Goal: Communication & Community: Ask a question

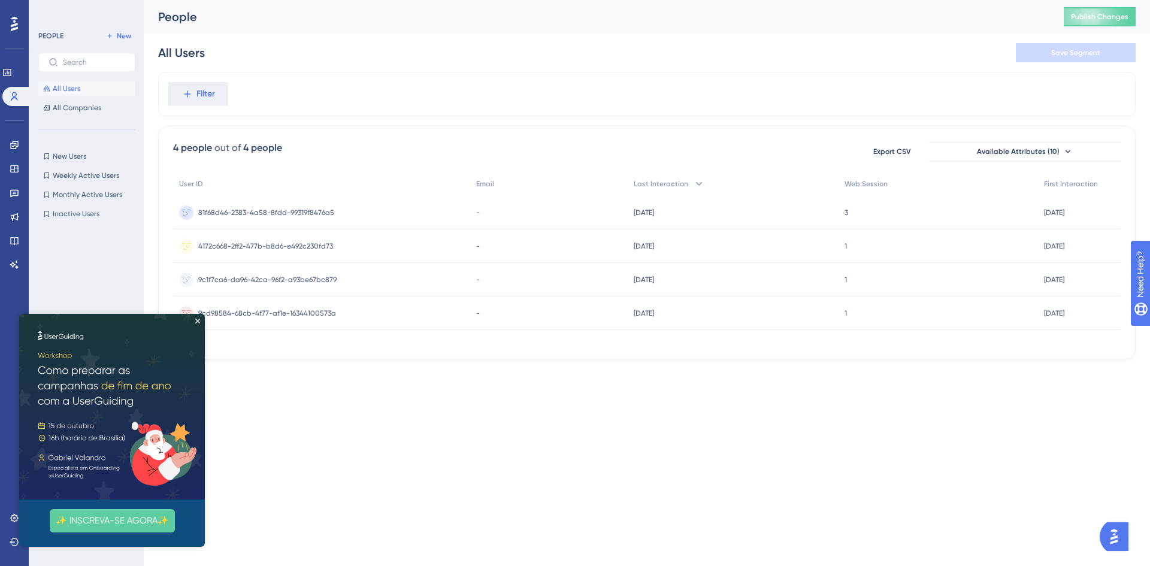
click at [591, 0] on html "Performance Users Engagement Widgets Feedback Product Updates Knowledge Base AI…" at bounding box center [575, 0] width 1150 height 0
click at [199, 319] on icon "Close Preview" at bounding box center [197, 321] width 5 height 5
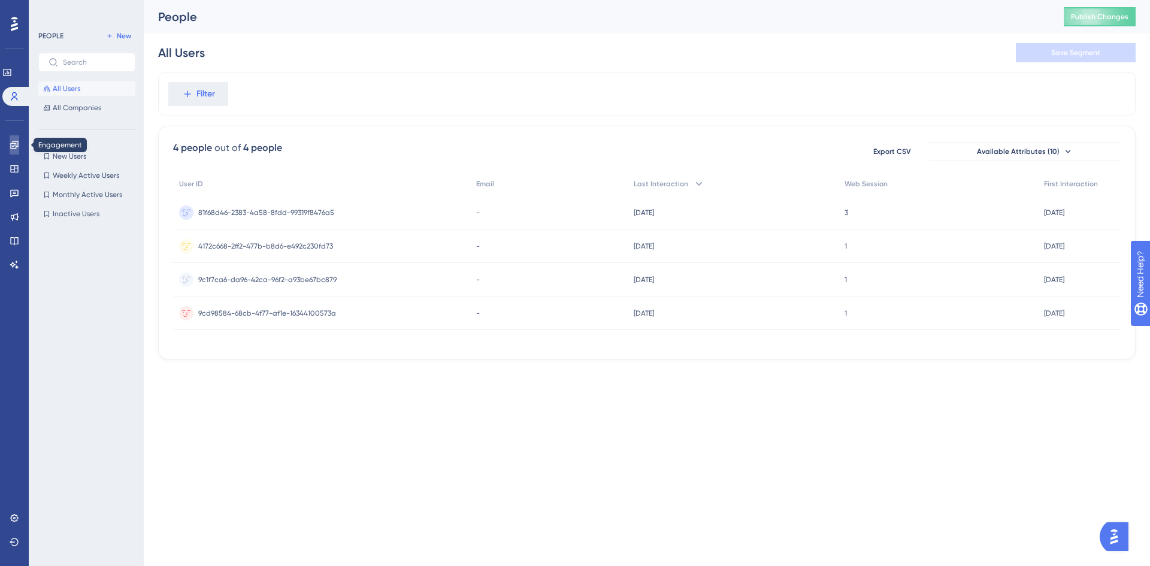
click at [10, 149] on link at bounding box center [15, 144] width 10 height 19
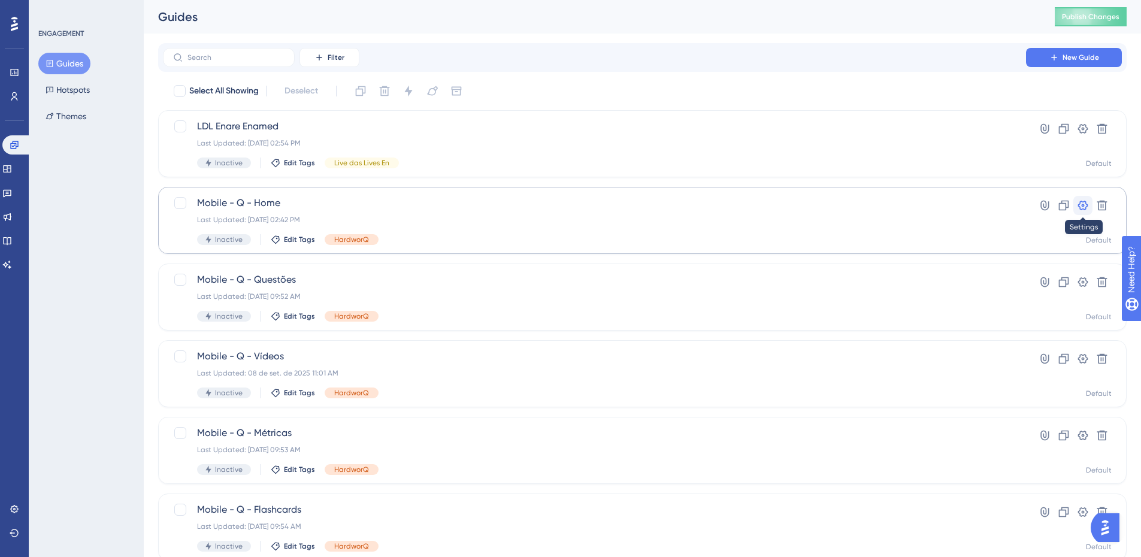
click at [1080, 202] on icon at bounding box center [1083, 206] width 10 height 10
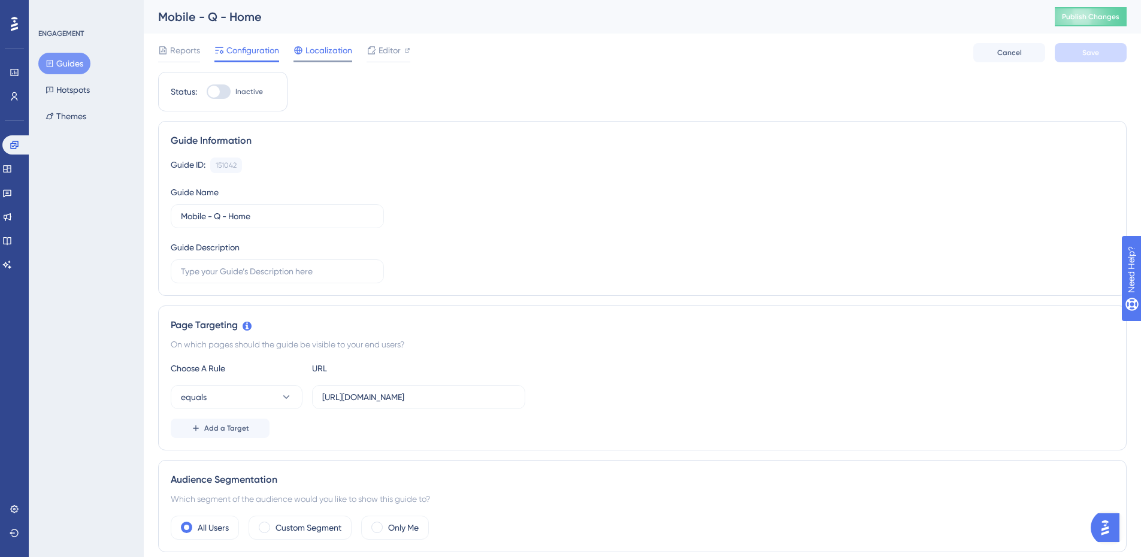
click at [322, 49] on span "Localization" at bounding box center [328, 50] width 47 height 14
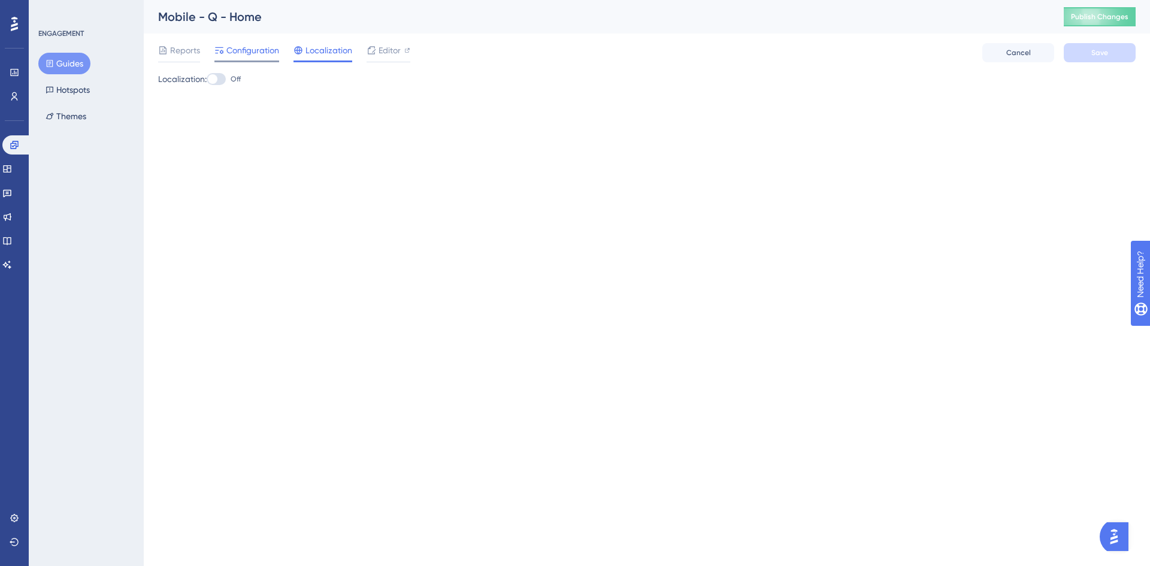
click at [241, 49] on span "Configuration" at bounding box center [252, 50] width 53 height 14
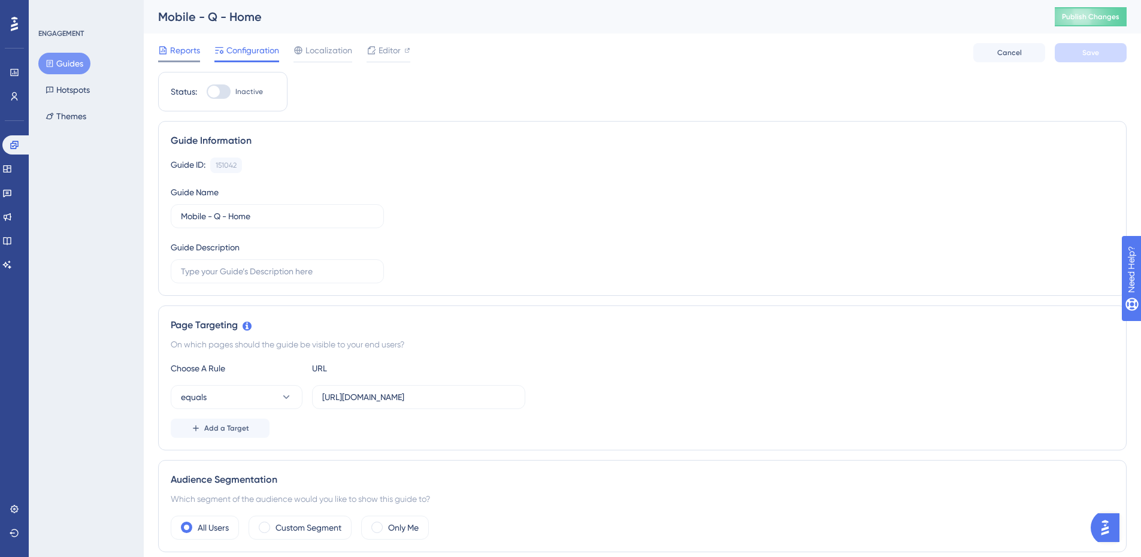
click at [184, 52] on span "Reports" at bounding box center [185, 50] width 30 height 14
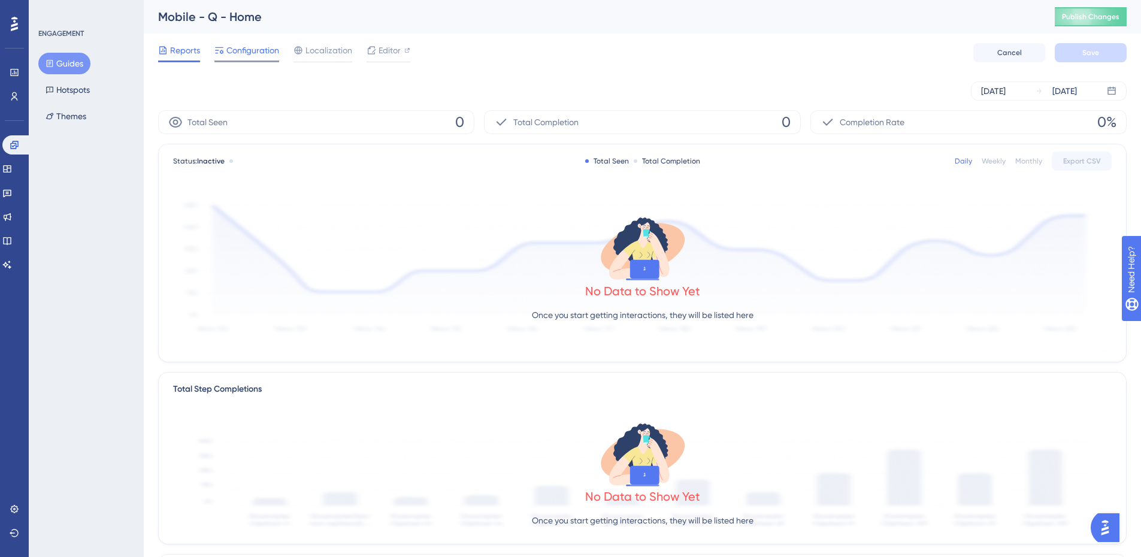
click at [266, 57] on span "Configuration" at bounding box center [252, 50] width 53 height 14
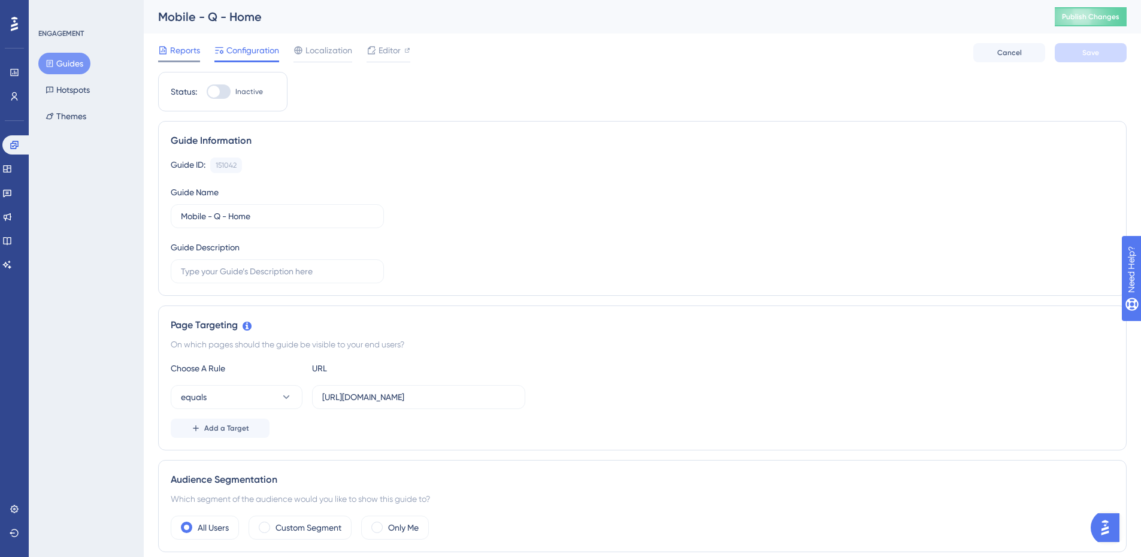
click at [184, 52] on span "Reports" at bounding box center [185, 50] width 30 height 14
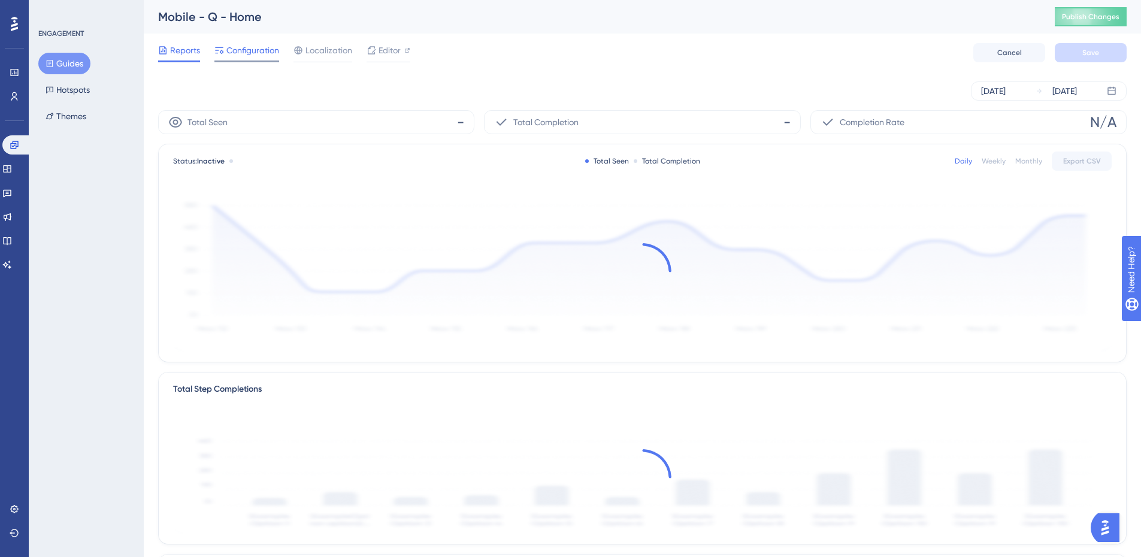
click at [264, 51] on span "Configuration" at bounding box center [252, 50] width 53 height 14
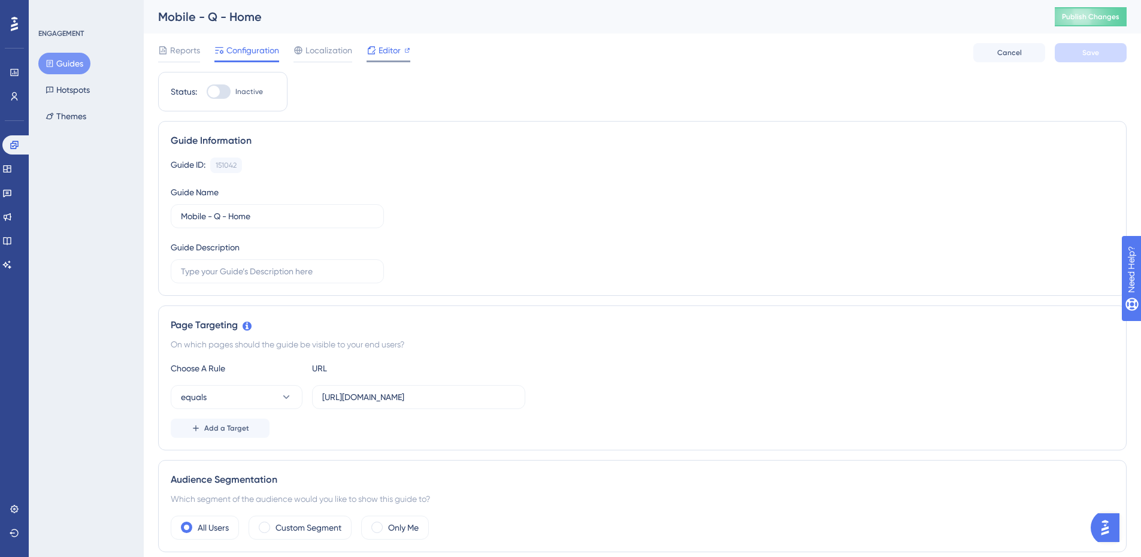
click at [394, 49] on span "Editor" at bounding box center [390, 50] width 22 height 14
click at [14, 504] on icon at bounding box center [15, 509] width 10 height 10
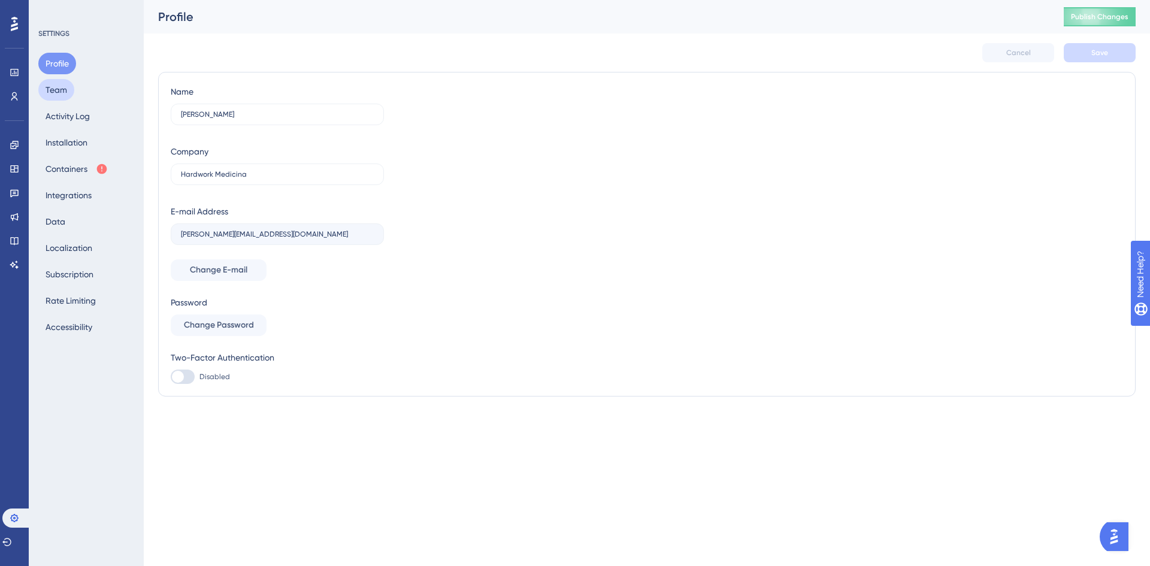
click at [58, 82] on button "Team" at bounding box center [56, 90] width 36 height 22
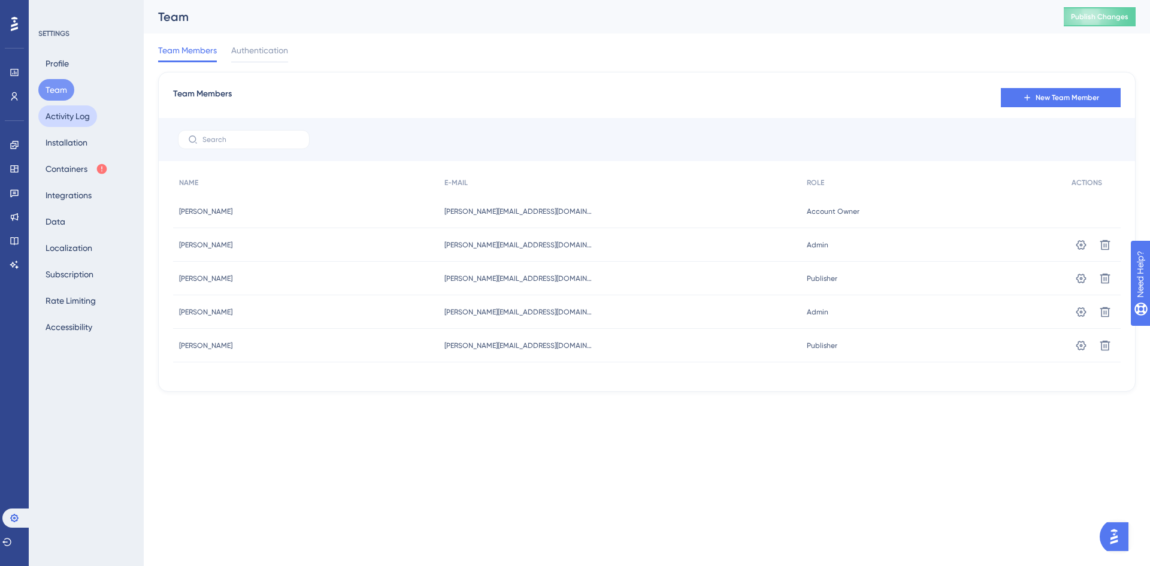
click at [76, 116] on button "Activity Log" at bounding box center [67, 116] width 59 height 22
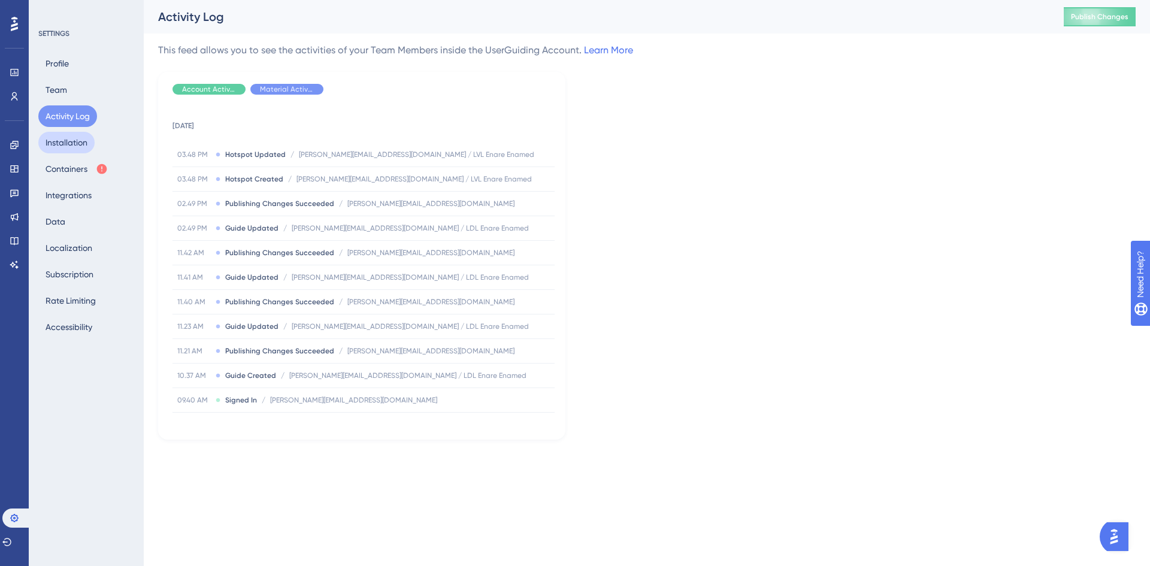
click at [71, 141] on button "Installation" at bounding box center [66, 143] width 56 height 22
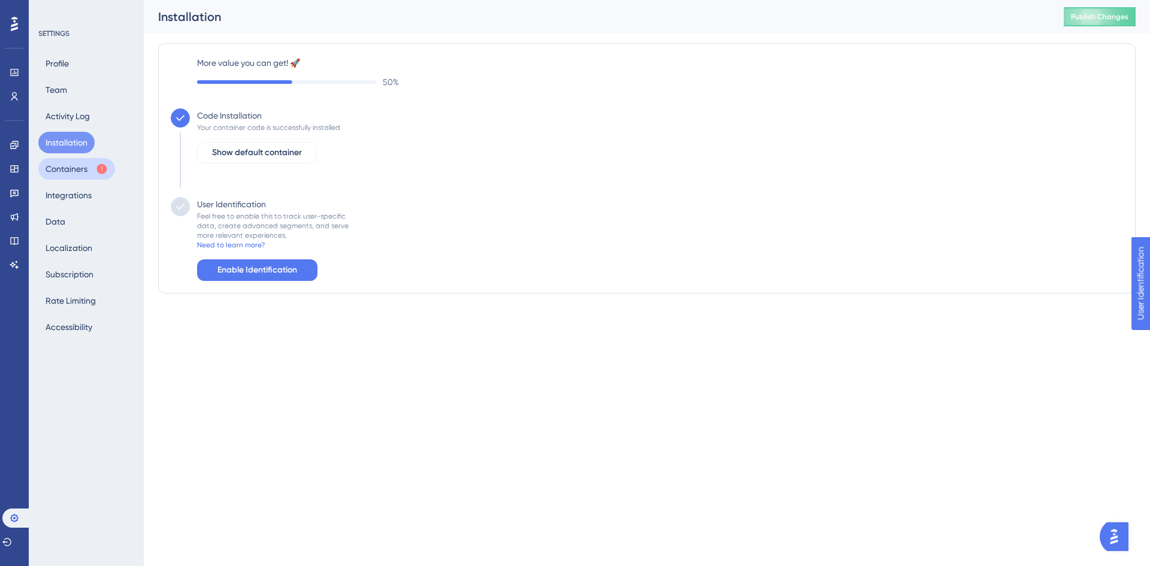
click at [77, 167] on button "Containers" at bounding box center [76, 169] width 77 height 22
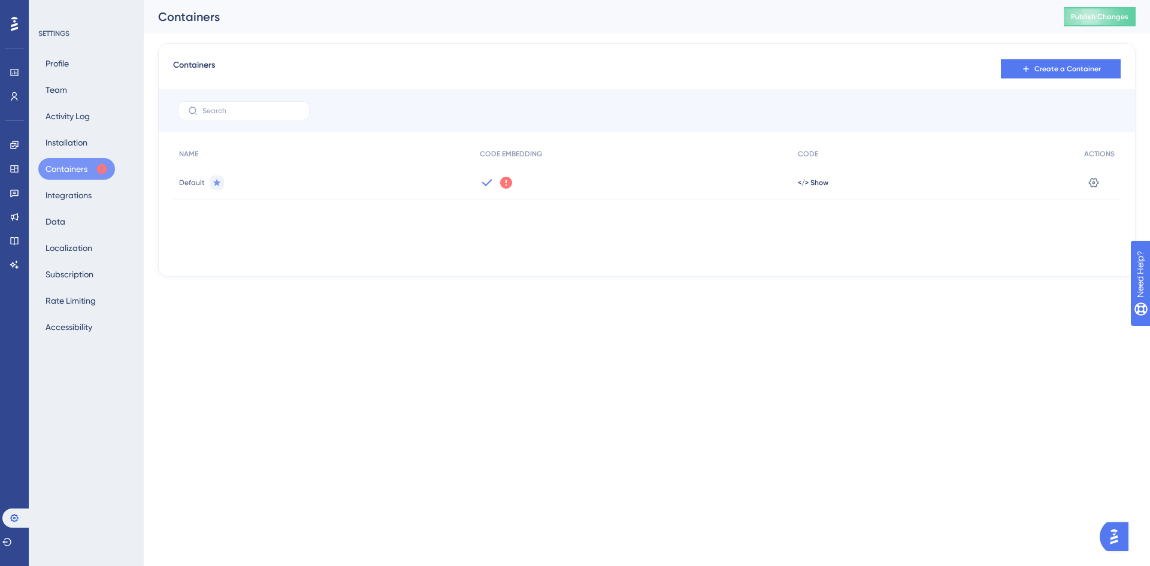
click at [502, 180] on icon at bounding box center [506, 183] width 12 height 12
click at [595, 235] on span "Got It" at bounding box center [585, 231] width 19 height 10
click at [59, 190] on button "Integrations" at bounding box center [68, 195] width 60 height 22
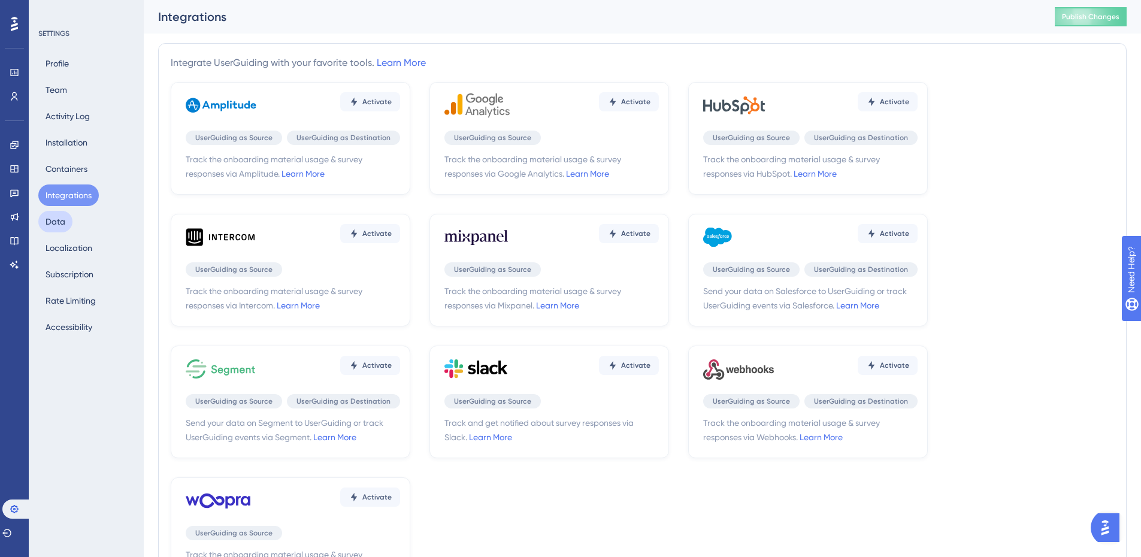
click at [68, 224] on button "Data" at bounding box center [55, 222] width 34 height 22
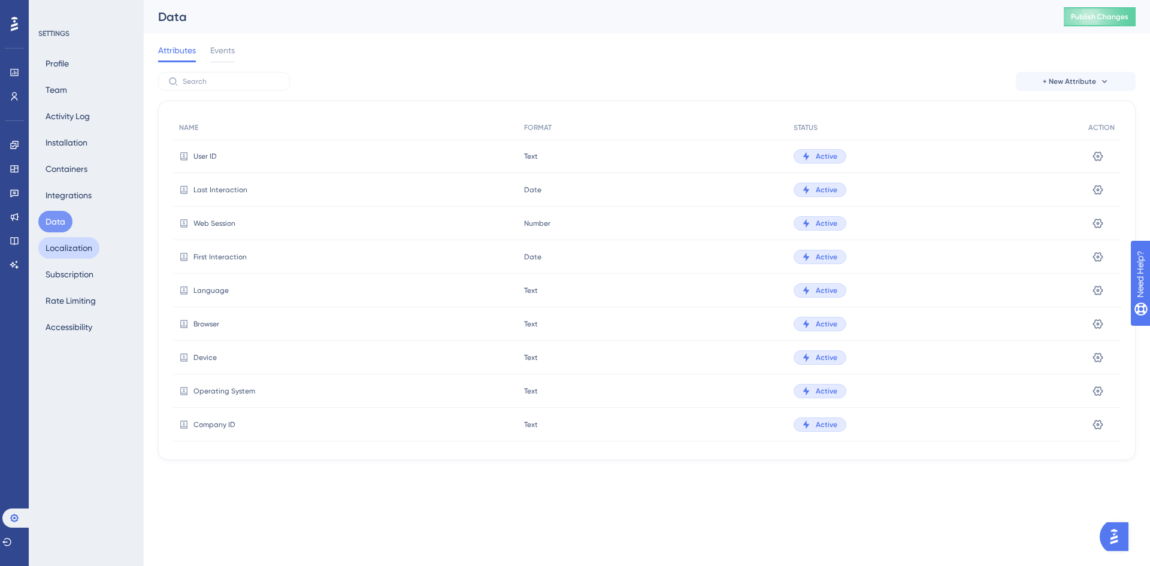
click at [74, 244] on button "Localization" at bounding box center [68, 248] width 61 height 22
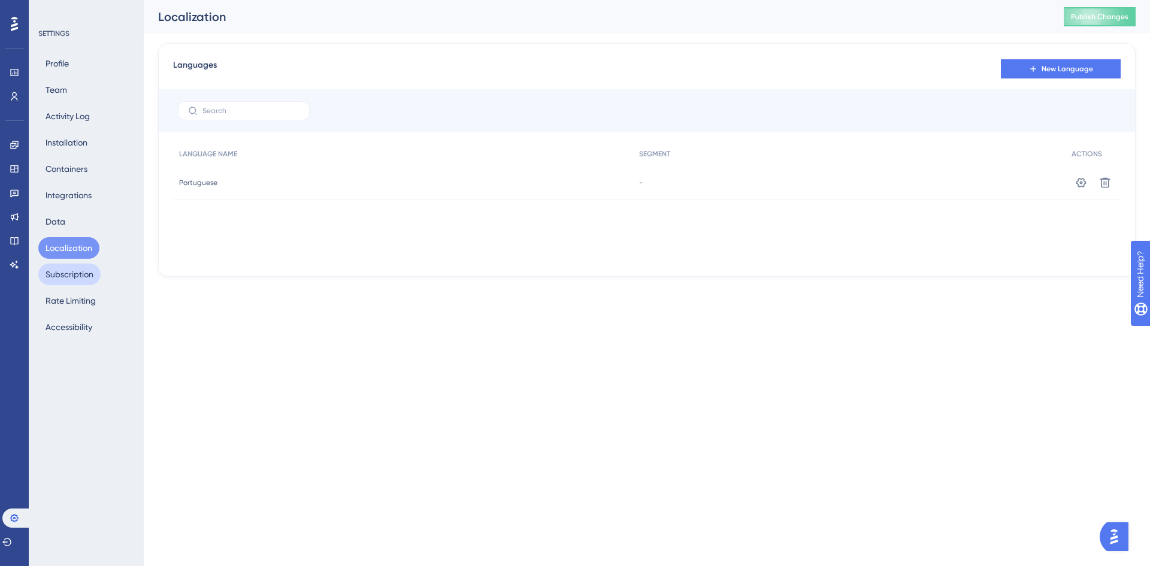
click at [77, 274] on button "Subscription" at bounding box center [69, 275] width 62 height 22
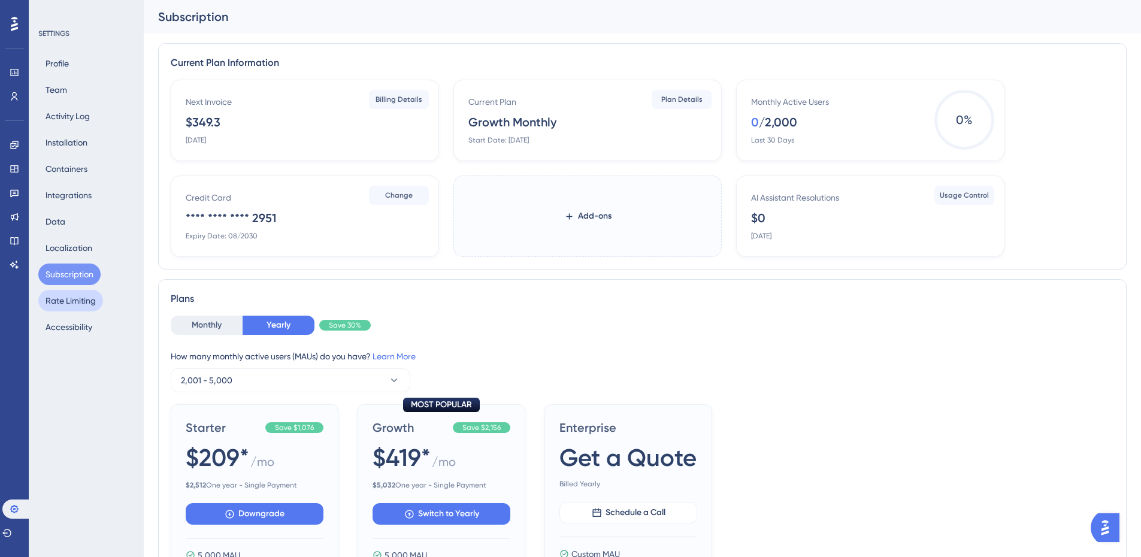
click at [78, 307] on button "Rate Limiting" at bounding box center [70, 301] width 65 height 22
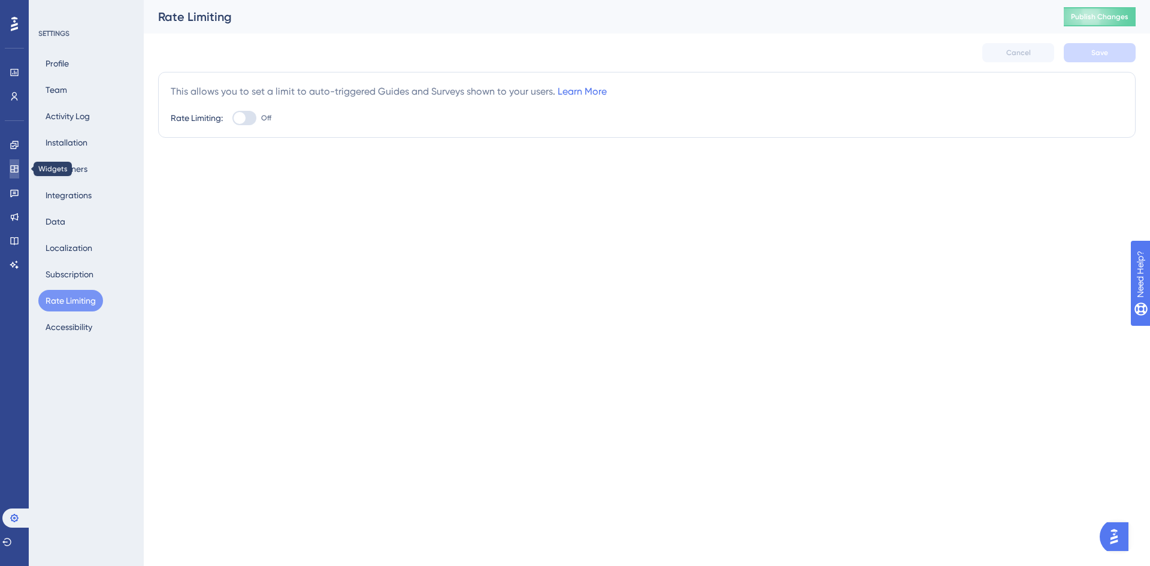
click at [19, 165] on icon at bounding box center [15, 169] width 10 height 10
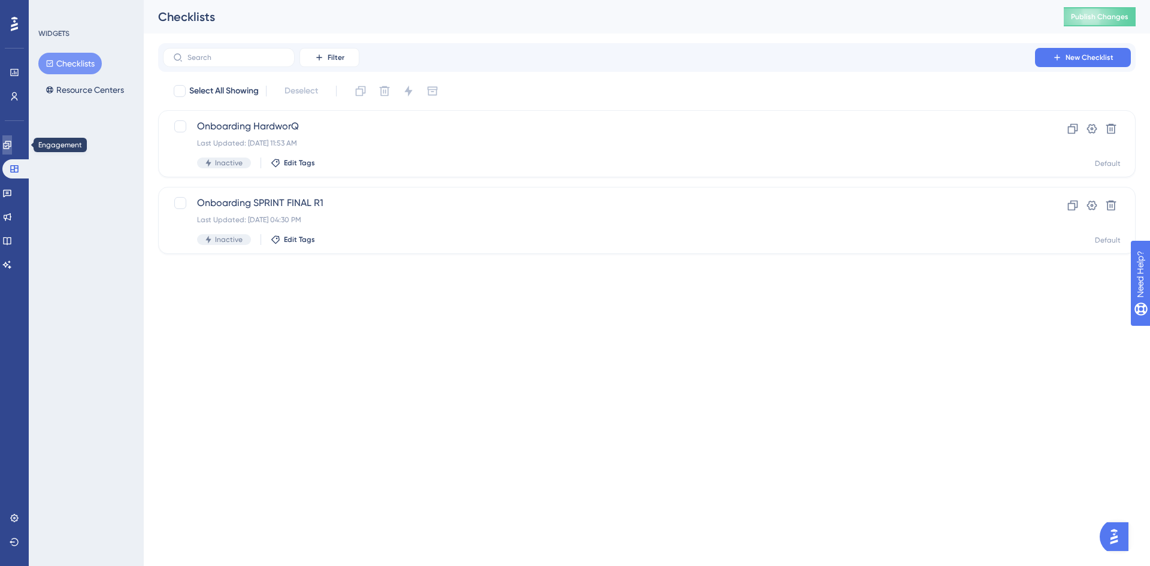
click at [12, 138] on link at bounding box center [7, 144] width 10 height 19
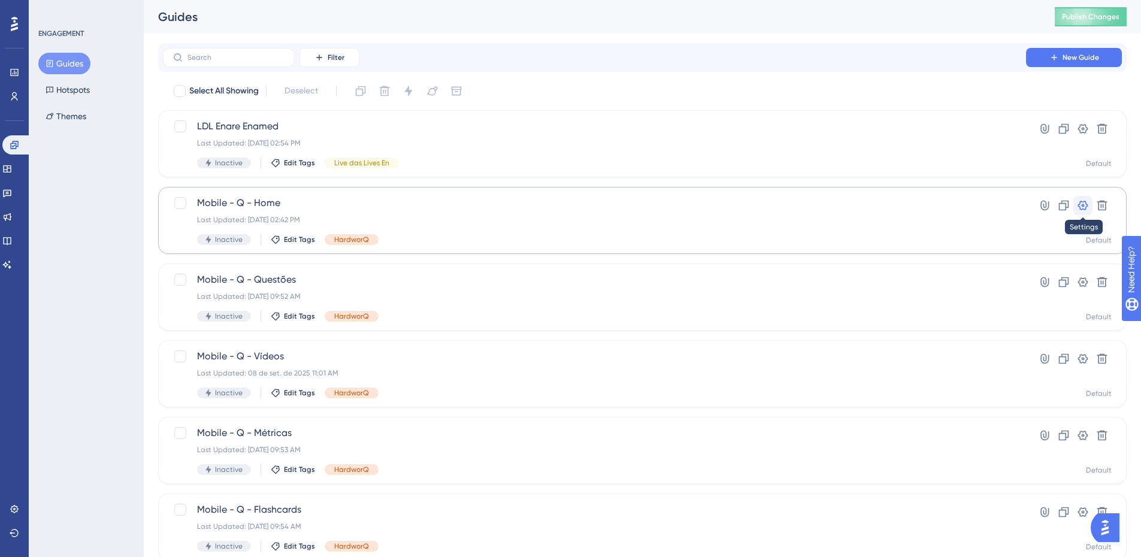
click at [1084, 205] on icon at bounding box center [1083, 206] width 10 height 10
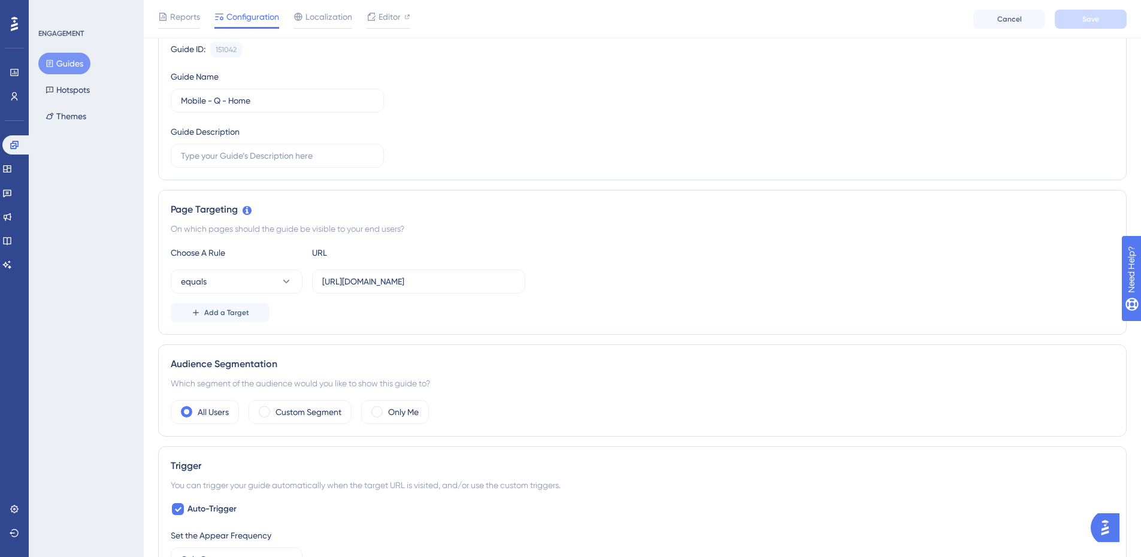
scroll to position [359, 0]
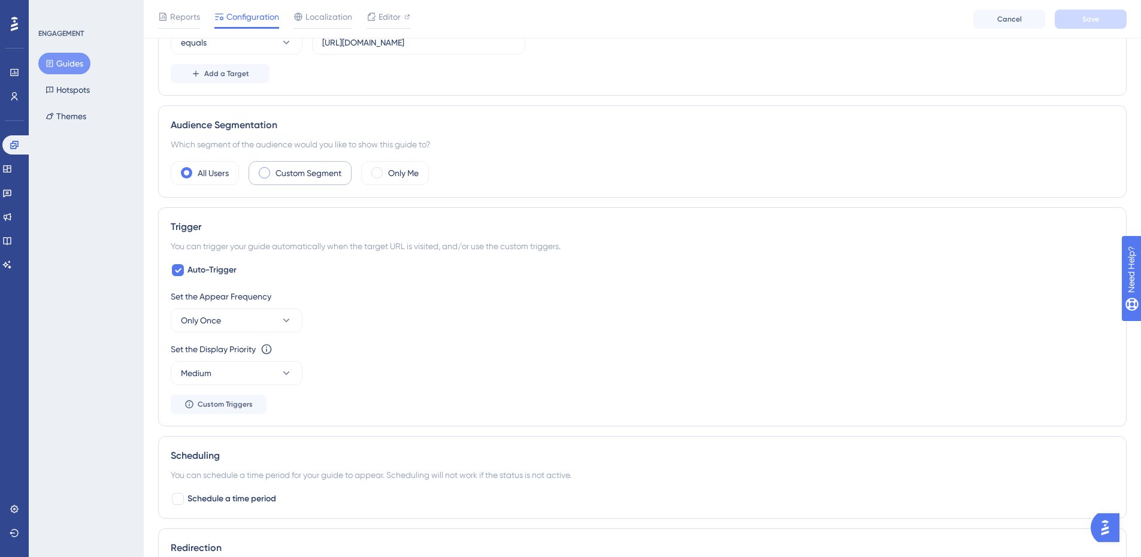
click at [274, 175] on div "Custom Segment" at bounding box center [300, 173] width 103 height 24
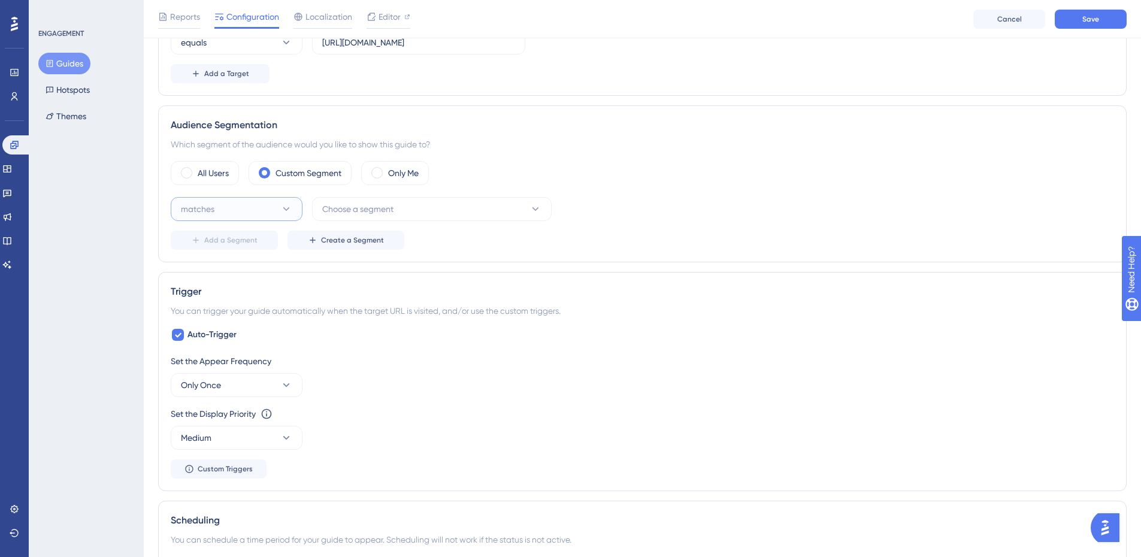
click at [276, 208] on button "matches" at bounding box center [237, 209] width 132 height 24
click at [379, 205] on span "Choose a segment" at bounding box center [357, 209] width 71 height 14
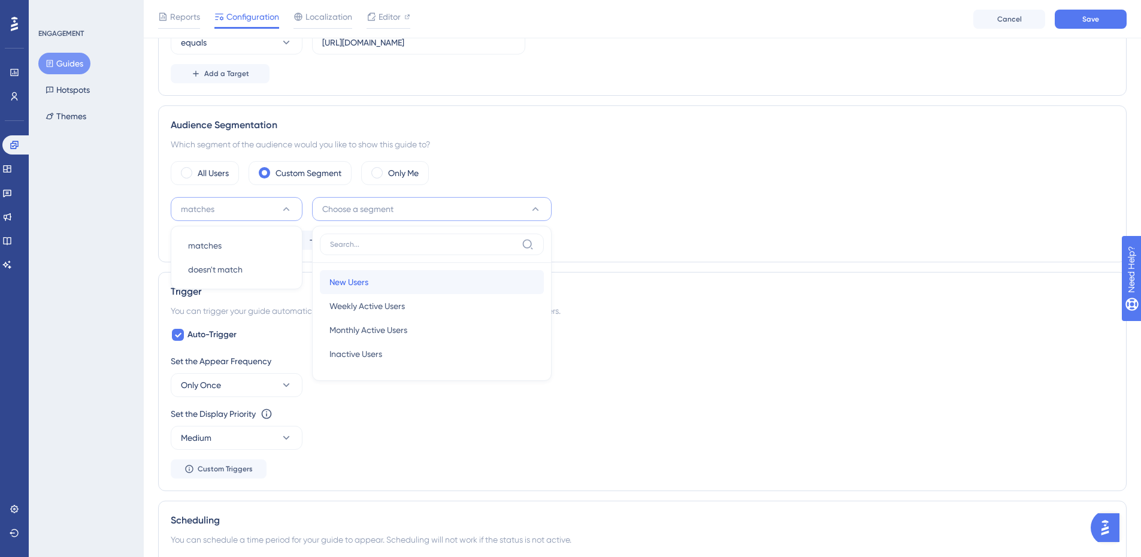
click at [355, 286] on span "New Users" at bounding box center [348, 282] width 39 height 14
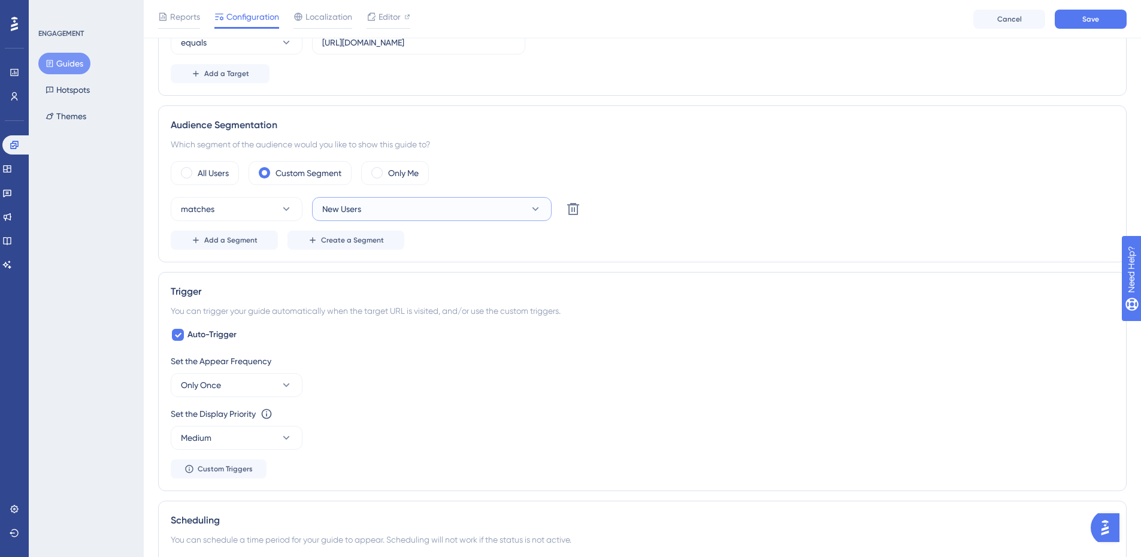
click at [405, 210] on button "New Users" at bounding box center [432, 209] width 240 height 24
click at [193, 175] on div "All Users" at bounding box center [205, 173] width 68 height 24
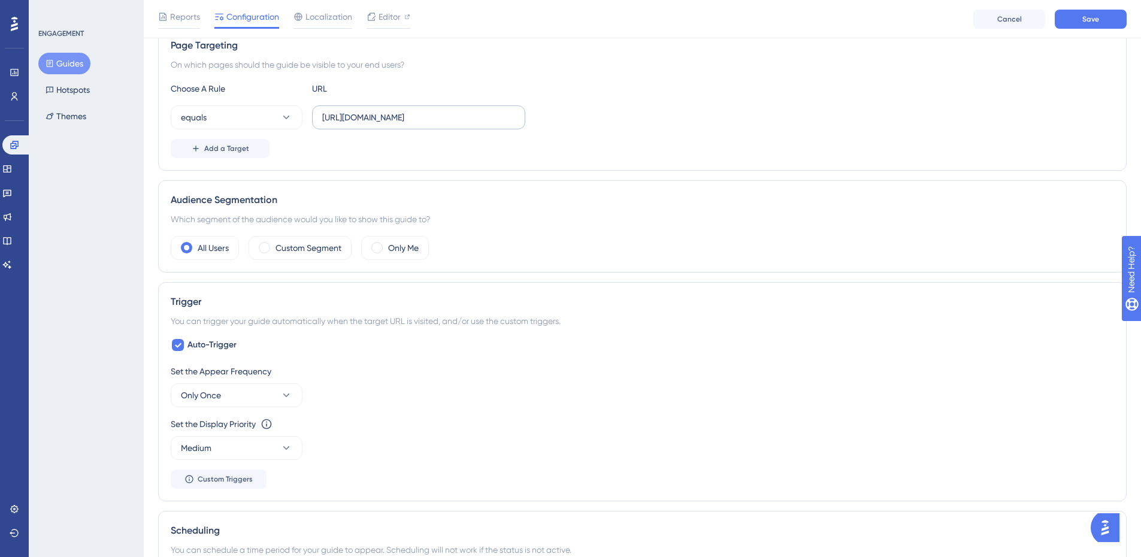
scroll to position [120, 0]
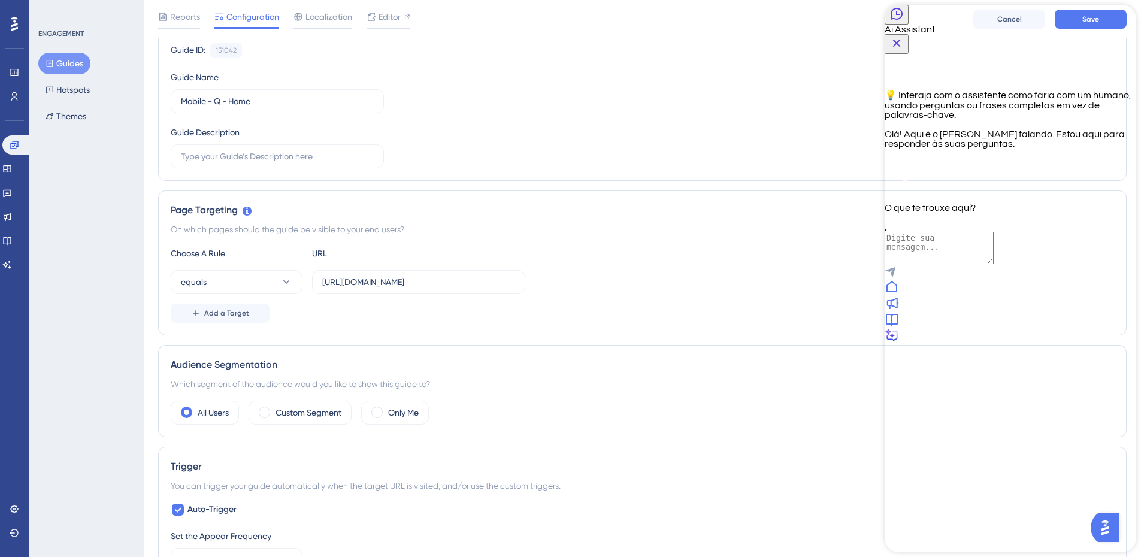
click at [1031, 213] on div "💡 Interaja com o assistente como faria com um humano, usando perguntas ou frase…" at bounding box center [1011, 133] width 252 height 159
click at [994, 264] on textarea "AI Assistant Text Input" at bounding box center [939, 248] width 109 height 32
type textarea "falar com alguém"
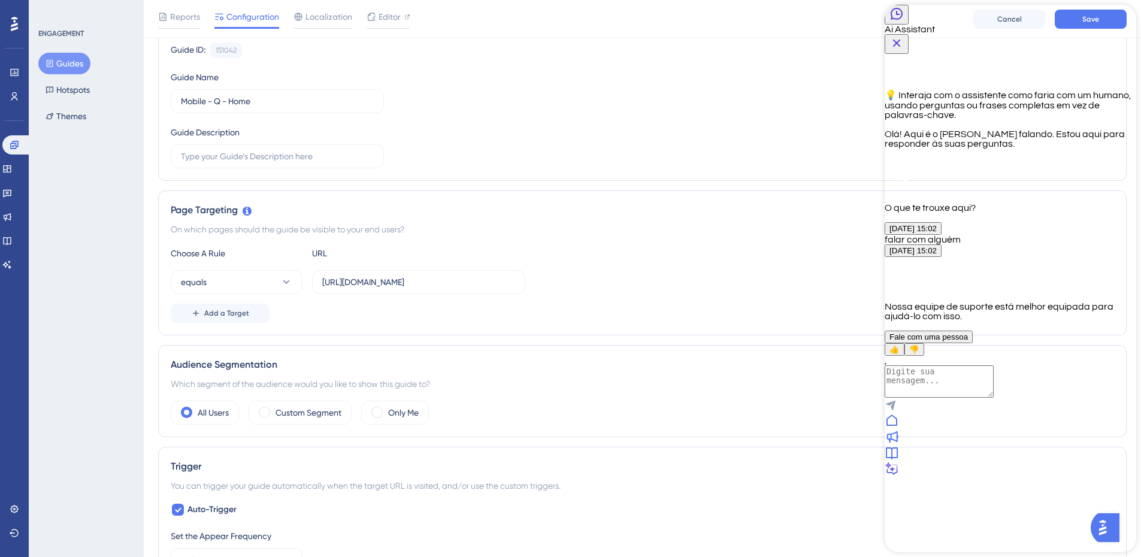
click at [968, 341] on span "Fale com uma pessoa" at bounding box center [928, 336] width 78 height 9
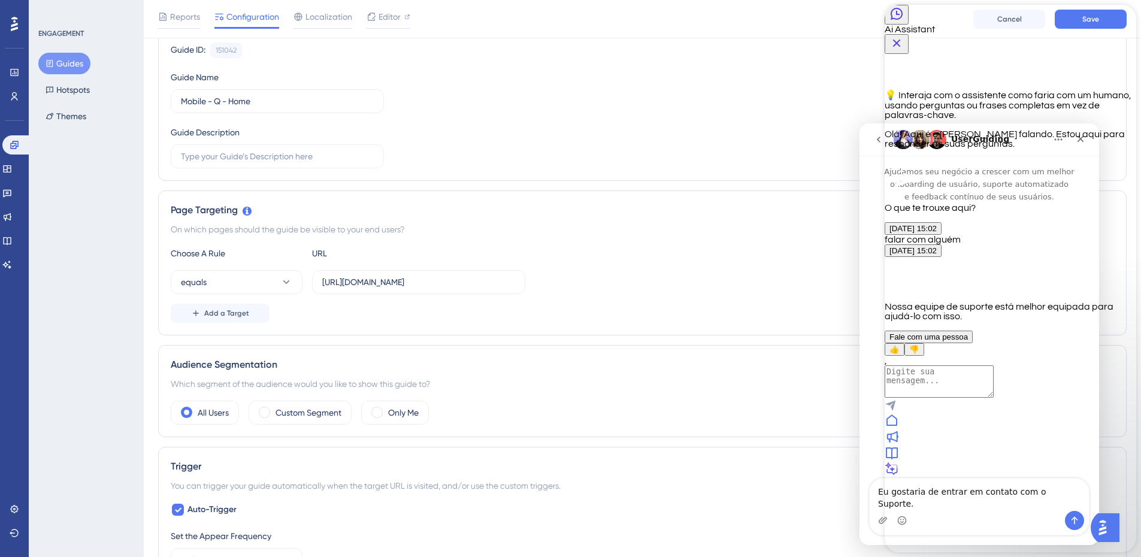
scroll to position [0, 0]
click at [973, 343] on button "Fale com uma pessoa" at bounding box center [929, 337] width 88 height 13
click at [904, 36] on icon "Close Button" at bounding box center [896, 43] width 14 height 14
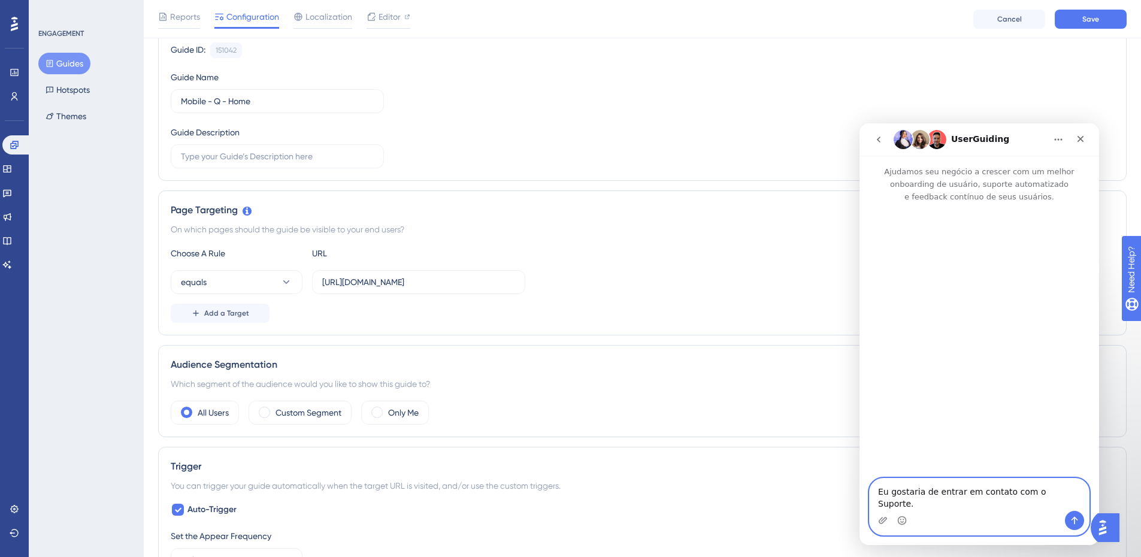
click at [979, 506] on textarea "Eu gostaria de entrar em contato com o Suporte." at bounding box center [979, 495] width 219 height 32
click at [1072, 519] on icon "Enviar mensagem…" at bounding box center [1075, 521] width 10 height 10
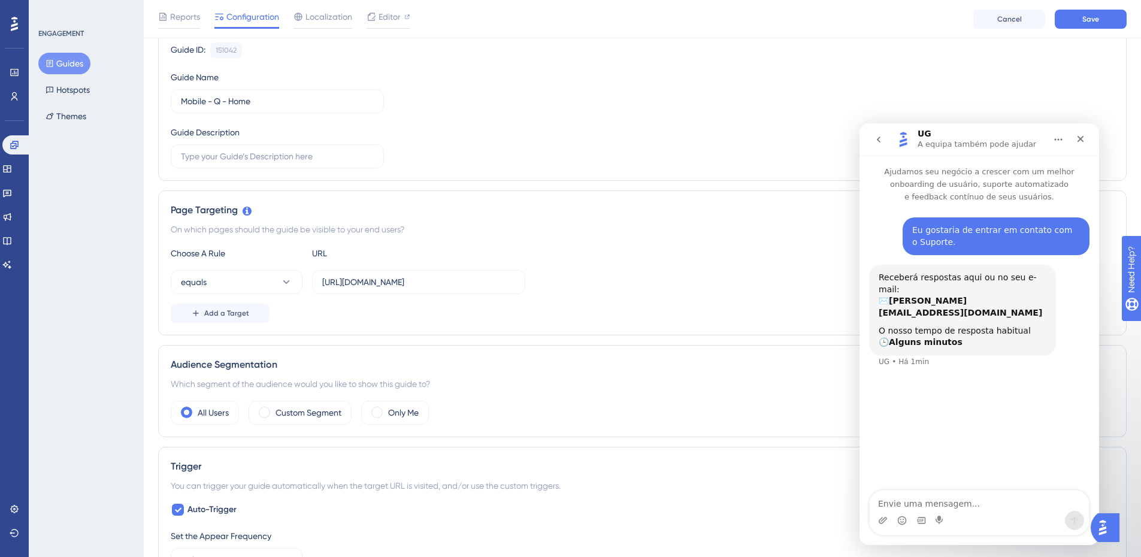
click at [961, 488] on div "Eu gostaria de entrar em contato com o Suporte. [PERSON_NAME] • Há 3min Receber…" at bounding box center [980, 347] width 240 height 289
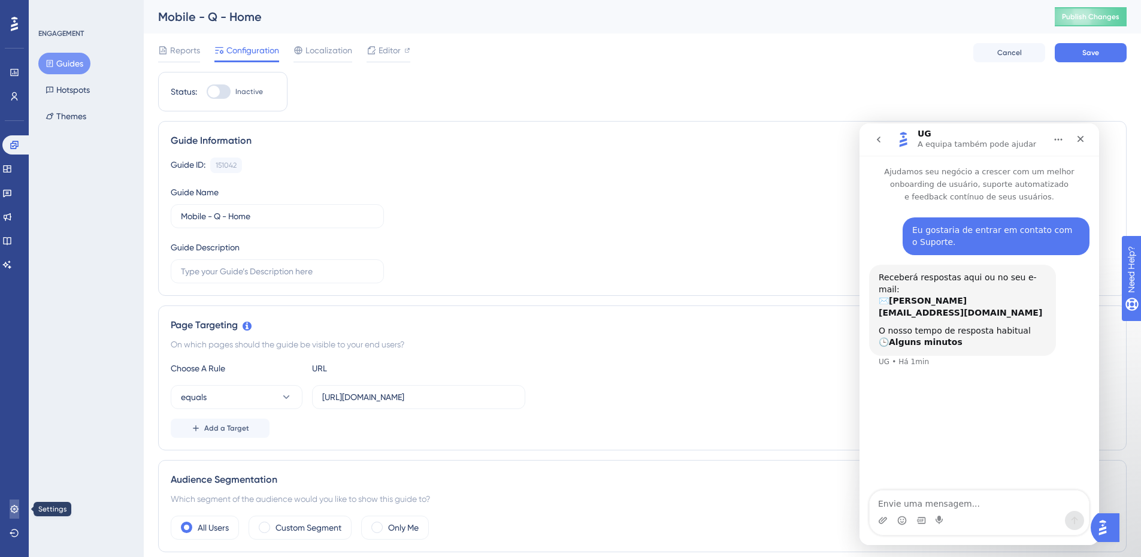
click at [10, 507] on icon at bounding box center [15, 509] width 10 height 10
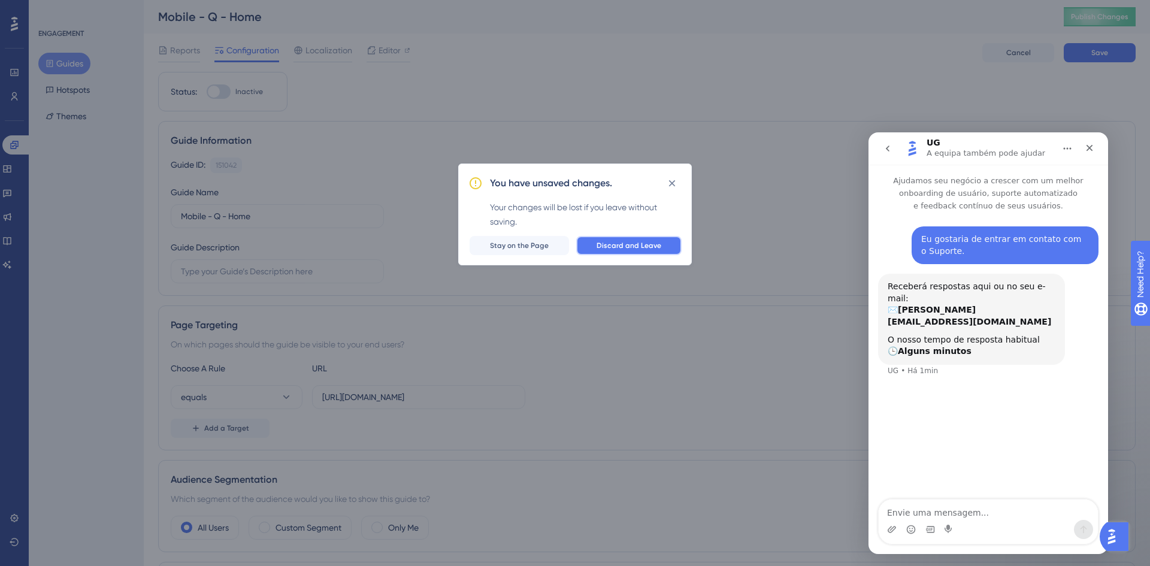
click at [622, 247] on span "Discard and Leave" at bounding box center [629, 246] width 65 height 10
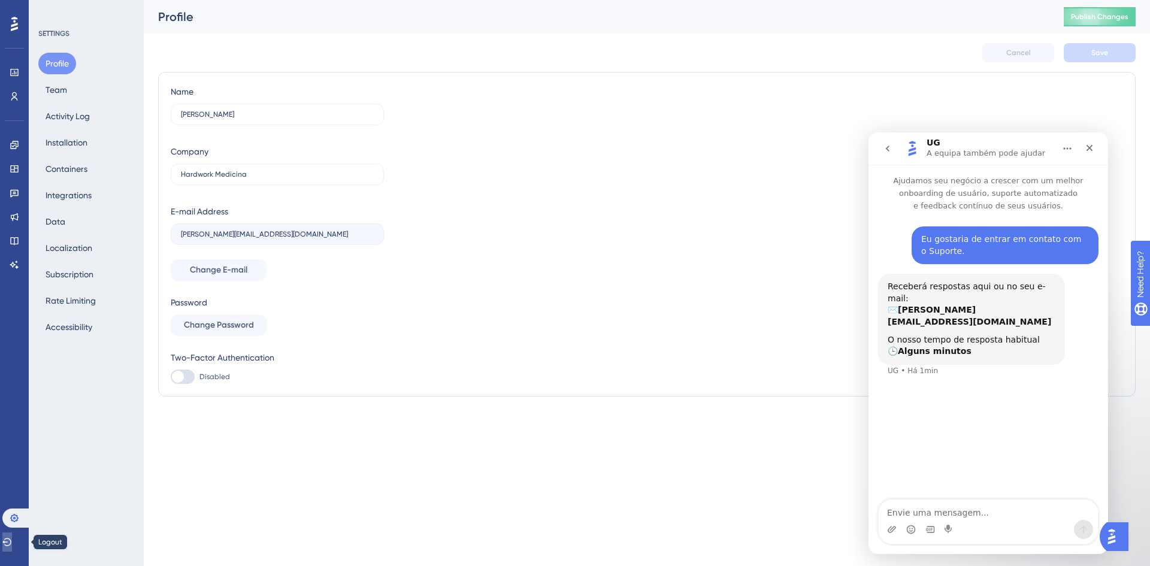
click at [8, 538] on button at bounding box center [7, 541] width 10 height 19
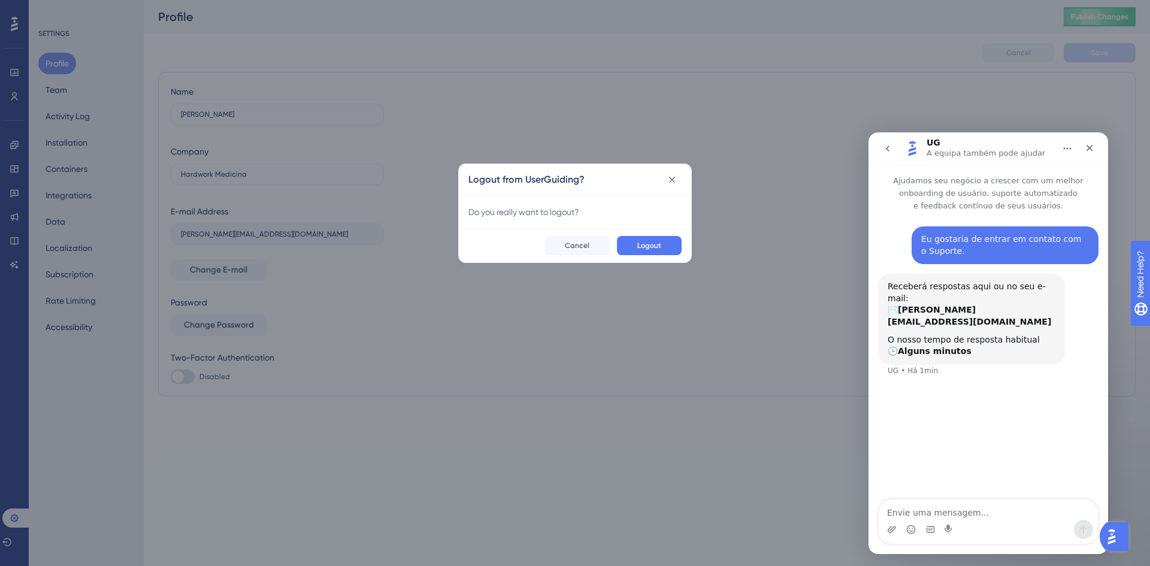
click at [660, 232] on div "Logout Cancel" at bounding box center [575, 246] width 232 height 34
click at [668, 249] on button "Logout" at bounding box center [649, 245] width 65 height 19
